Goal: Information Seeking & Learning: Learn about a topic

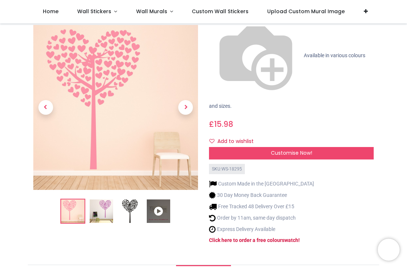
scroll to position [90, 0]
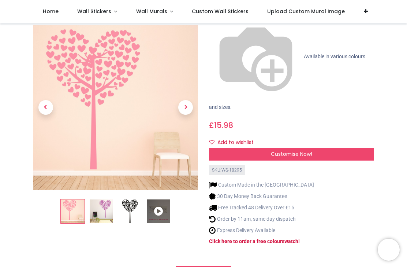
click at [107, 200] on img at bounding box center [101, 211] width 23 height 23
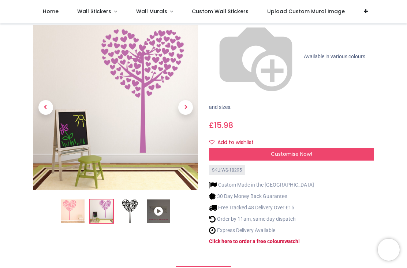
click at [132, 200] on img at bounding box center [129, 211] width 23 height 23
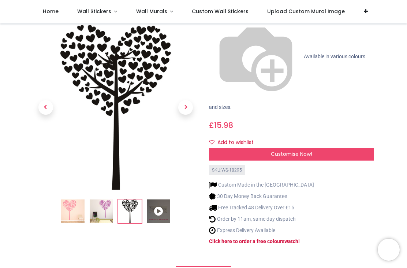
click at [76, 200] on img at bounding box center [72, 211] width 23 height 23
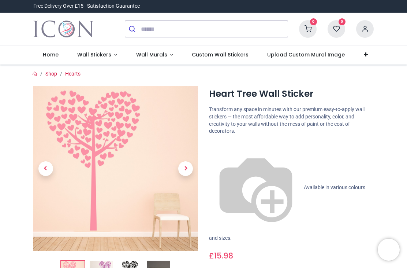
scroll to position [0, 0]
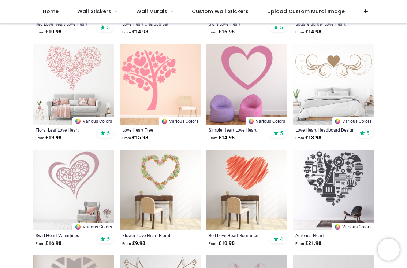
scroll to position [256, 0]
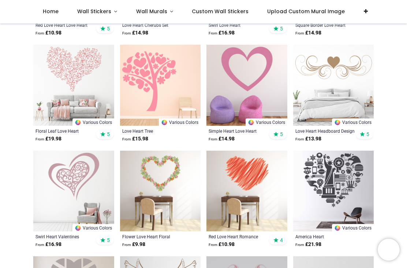
click at [82, 64] on img at bounding box center [73, 85] width 81 height 81
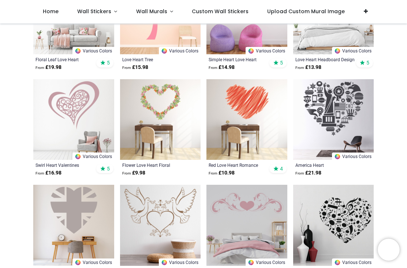
scroll to position [292, 0]
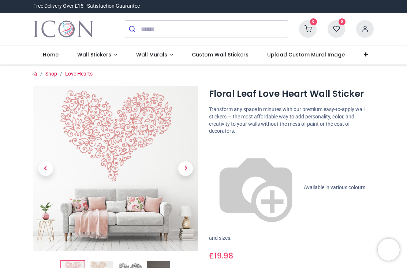
click at [137, 153] on img at bounding box center [115, 168] width 165 height 165
click at [184, 168] on span "Next" at bounding box center [185, 168] width 15 height 15
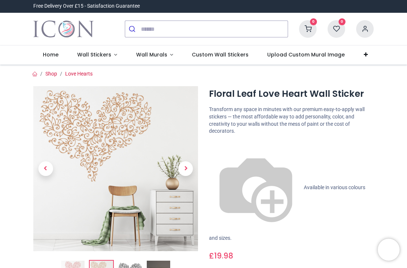
click at [184, 164] on span "Next" at bounding box center [185, 168] width 15 height 15
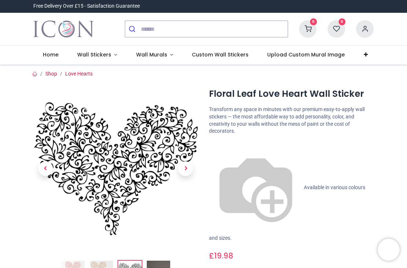
click at [184, 164] on span "Next" at bounding box center [185, 168] width 15 height 15
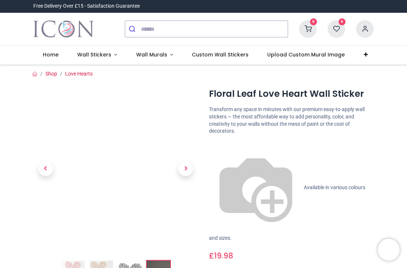
click at [47, 162] on span "Previous" at bounding box center [45, 168] width 15 height 15
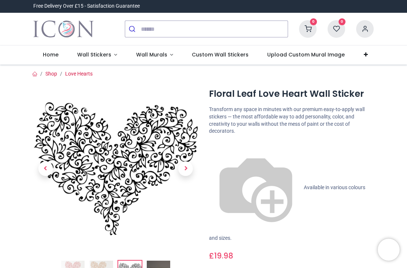
click at [47, 166] on span "Previous" at bounding box center [45, 168] width 15 height 15
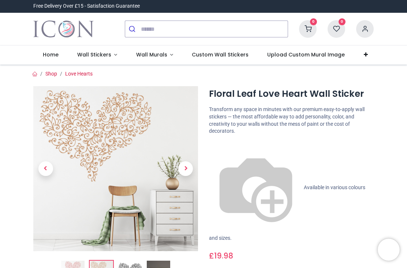
click at [48, 163] on span "Previous" at bounding box center [45, 168] width 15 height 15
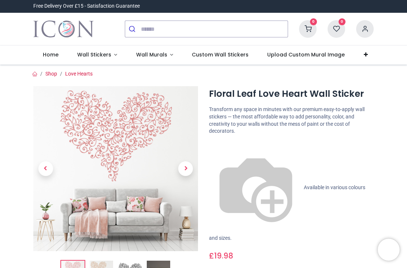
click at [47, 163] on span "Previous" at bounding box center [45, 168] width 15 height 15
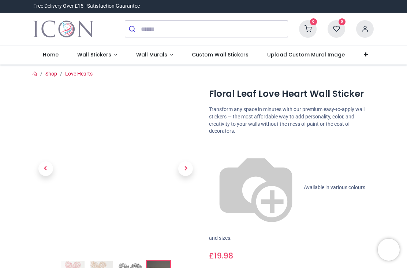
click at [192, 166] on span "Next" at bounding box center [185, 168] width 15 height 15
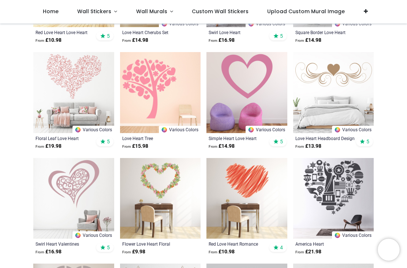
scroll to position [250, 0]
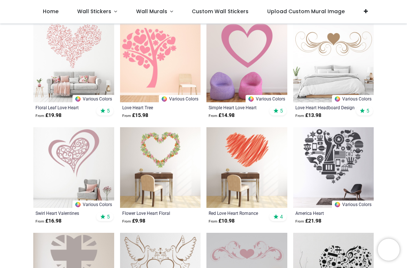
scroll to position [221, 0]
